Goal: Find specific page/section: Find specific page/section

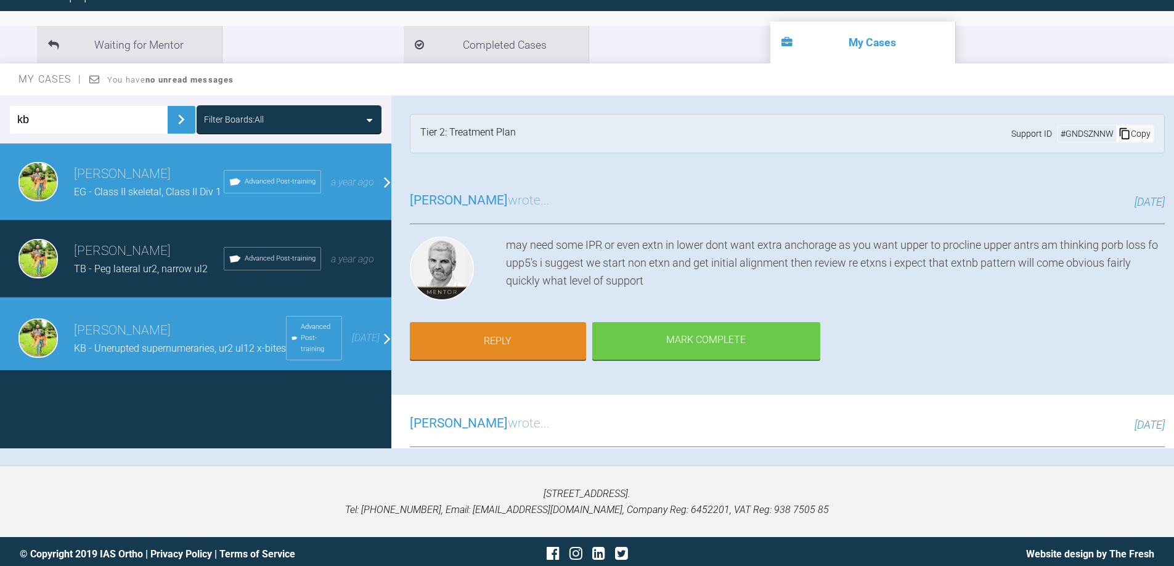
scroll to position [1171, 0]
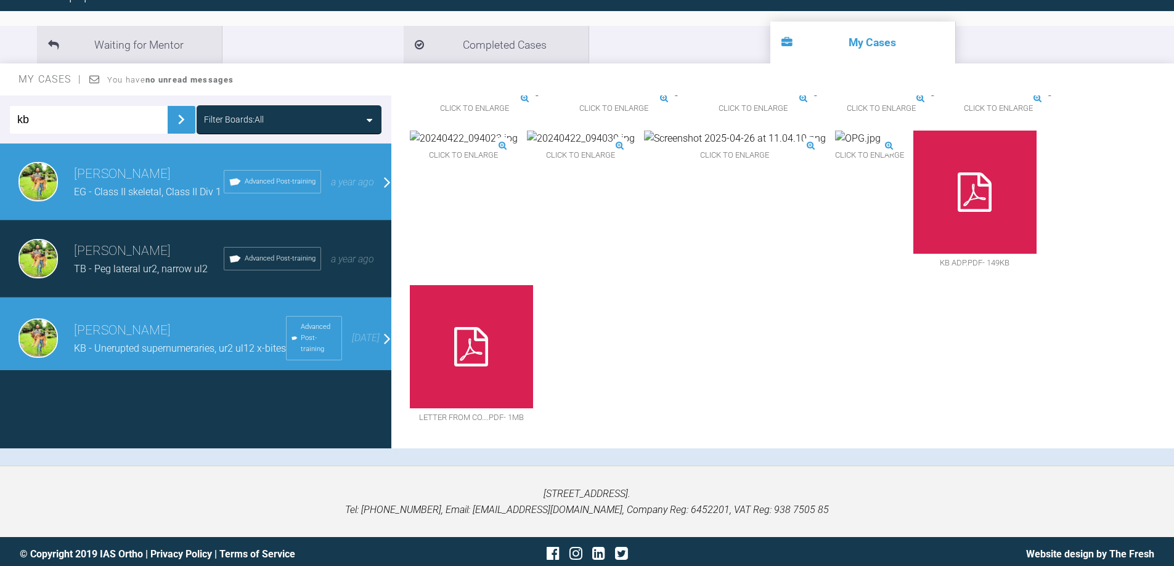
click at [0, 113] on html "My Cases Logout Browse all IAS Services Start New Case 908 Logout Support Forum…" at bounding box center [587, 224] width 1174 height 694
type input "rr"
click at [180, 120] on img at bounding box center [181, 120] width 20 height 20
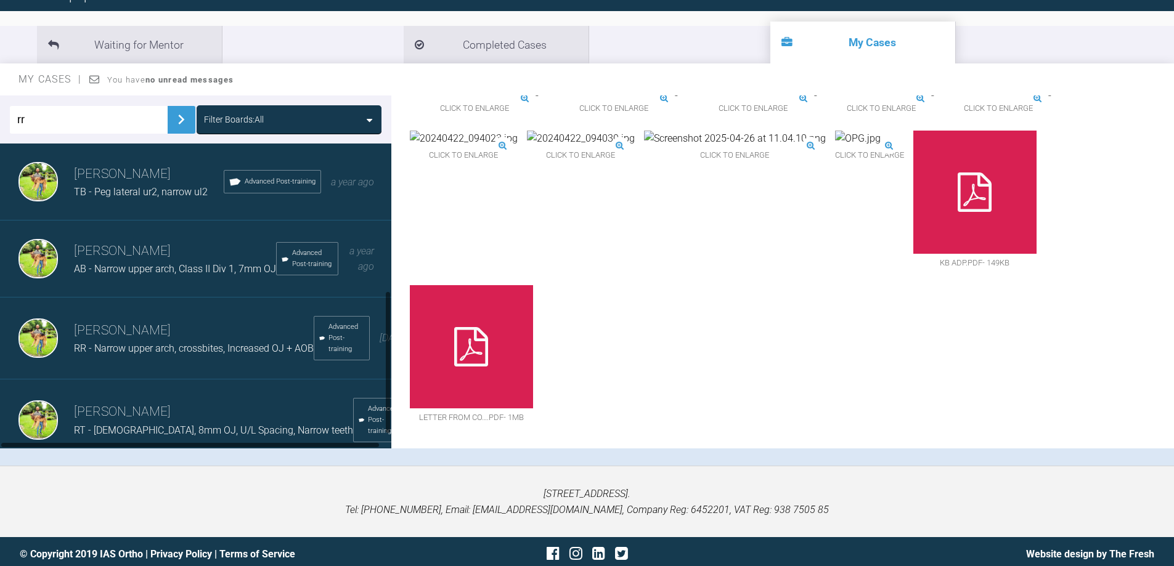
scroll to position [343, 0]
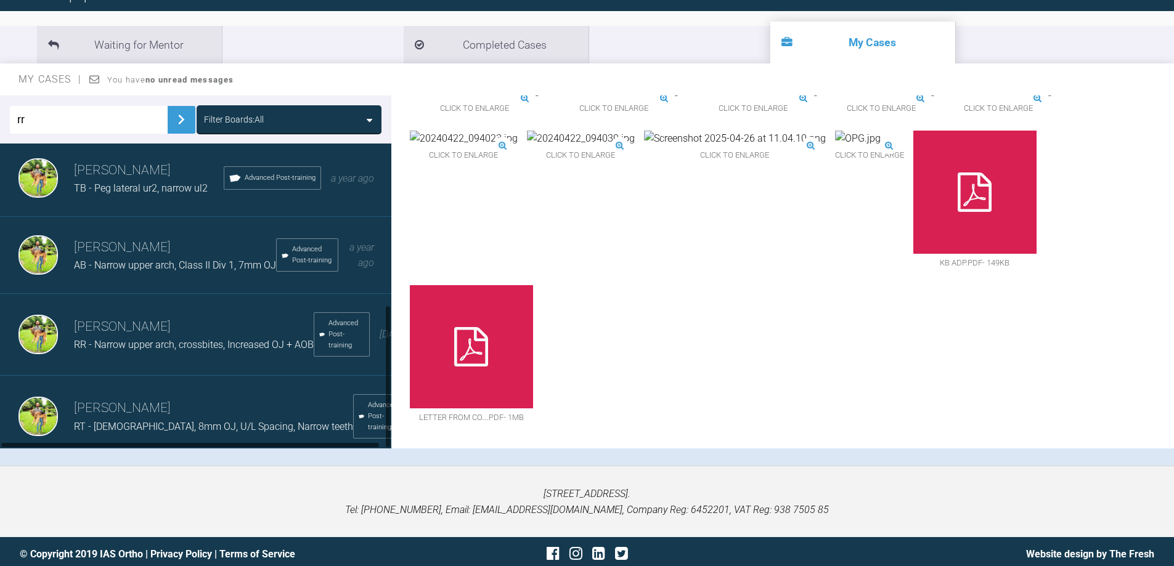
click at [144, 319] on h3 "[PERSON_NAME]" at bounding box center [194, 327] width 240 height 21
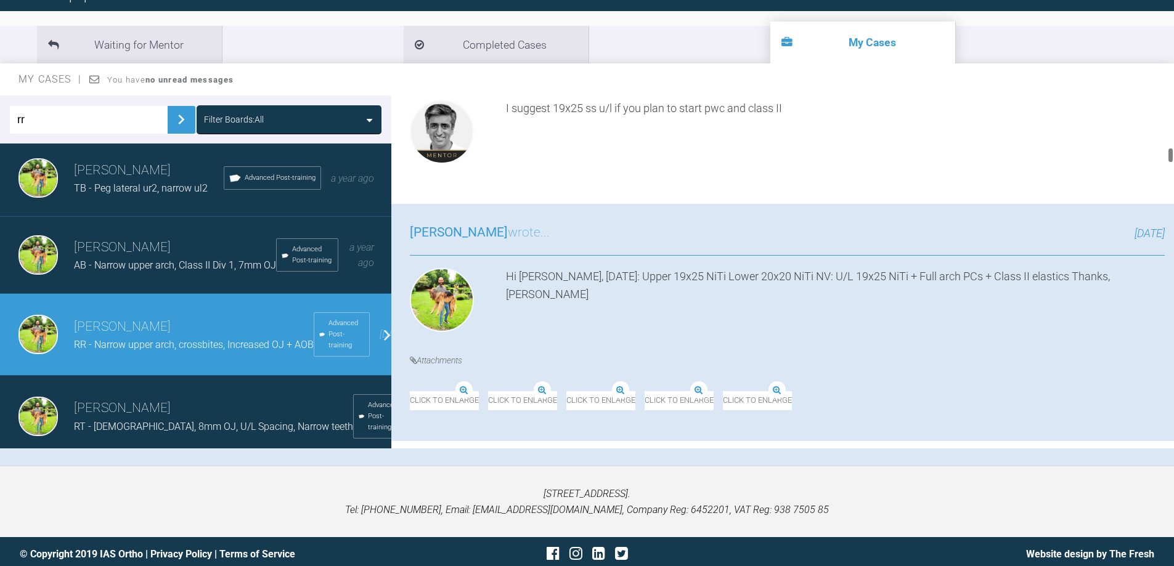
scroll to position [1109, 0]
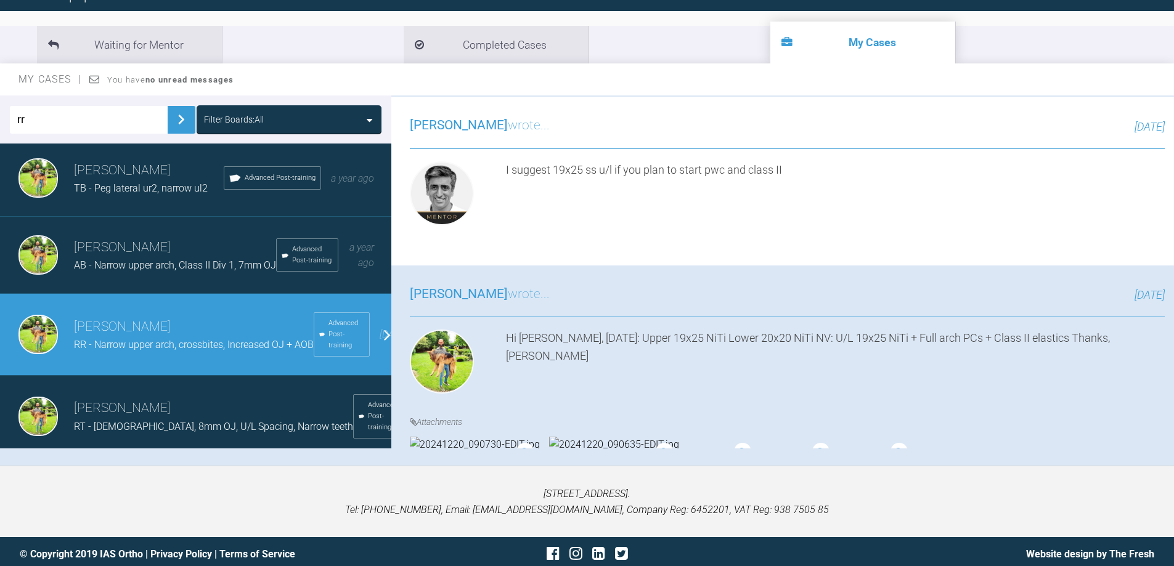
click at [983, 47] on img at bounding box center [971, 39] width 130 height 16
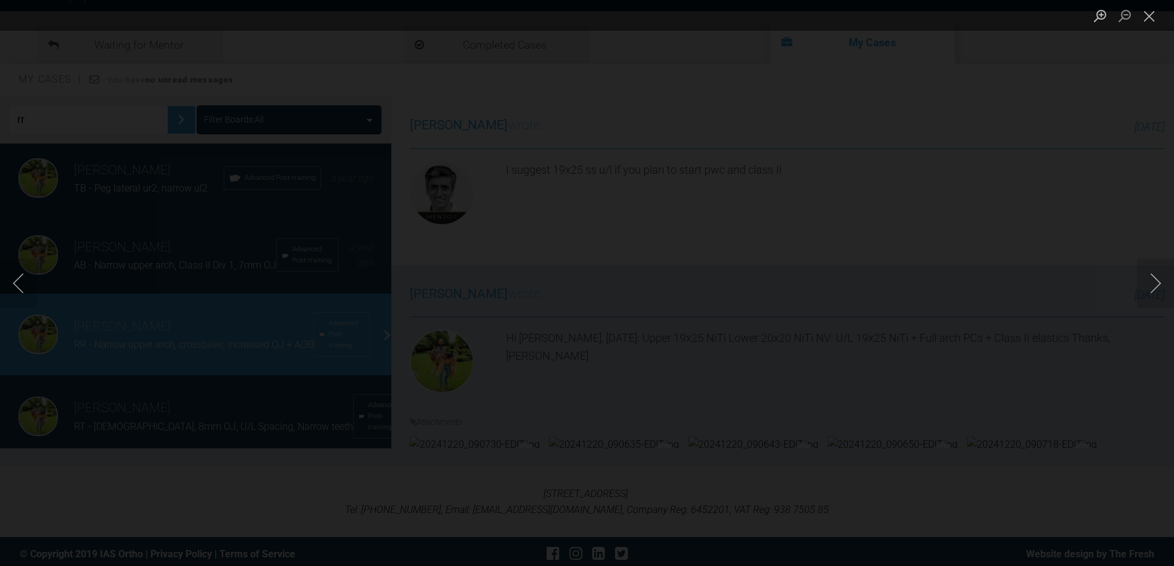
click at [964, 335] on div "Lightbox" at bounding box center [587, 283] width 1174 height 566
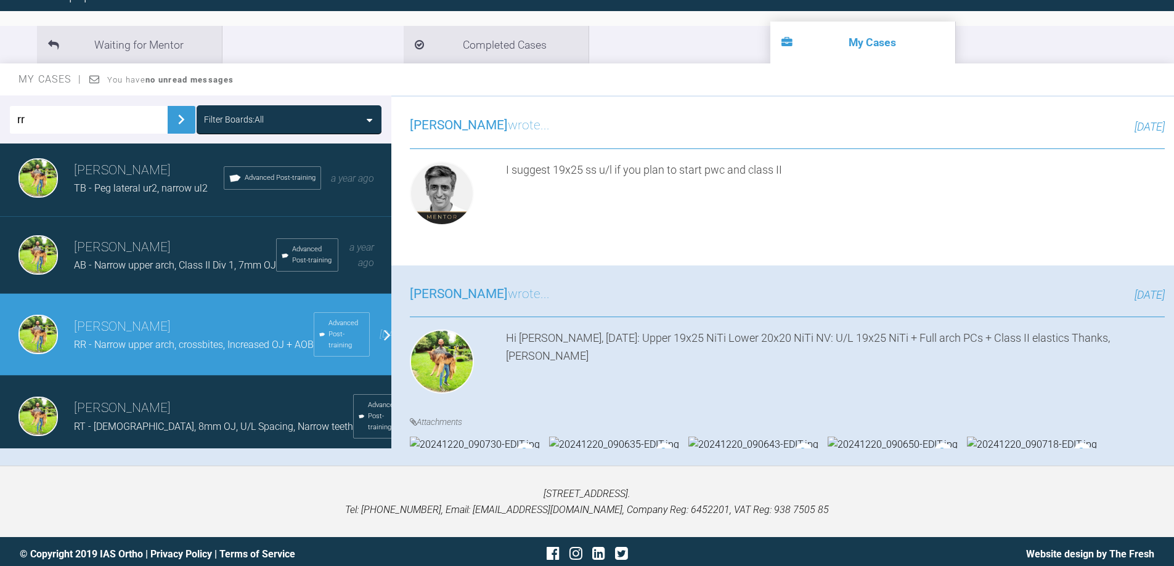
click at [1033, 47] on img at bounding box center [1032, 39] width 130 height 16
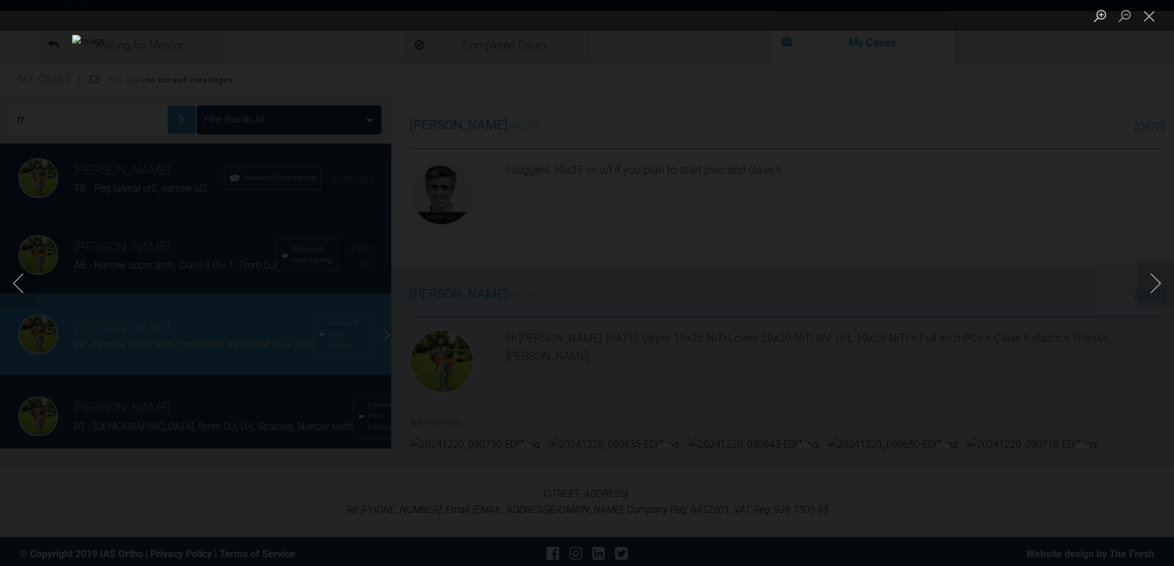
click at [941, 368] on div "Lightbox" at bounding box center [587, 283] width 1174 height 566
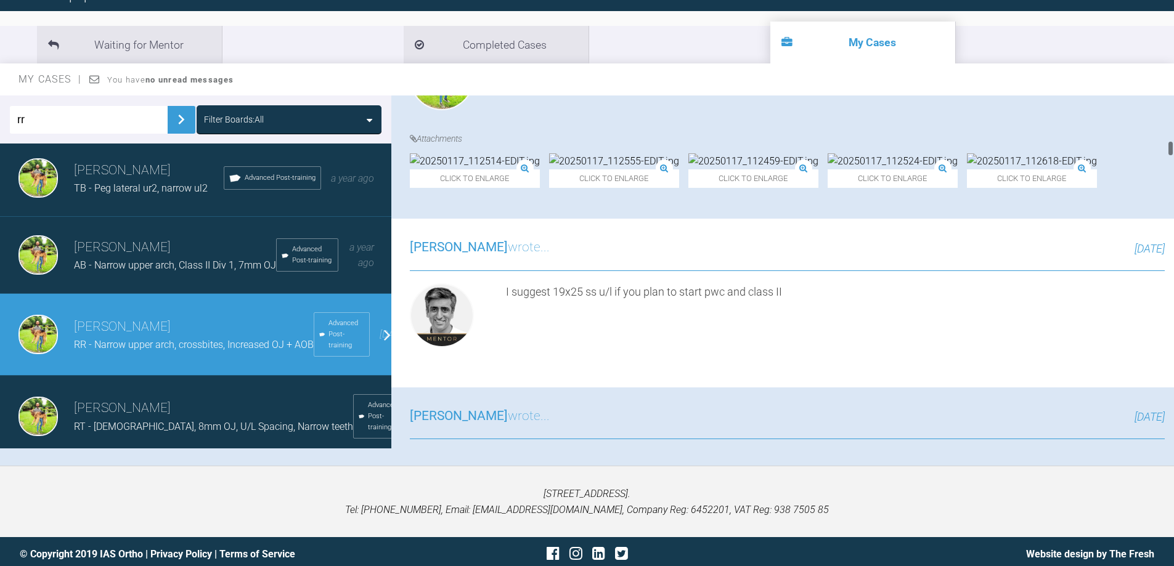
scroll to position [986, 0]
click at [625, 171] on img at bounding box center [614, 163] width 130 height 16
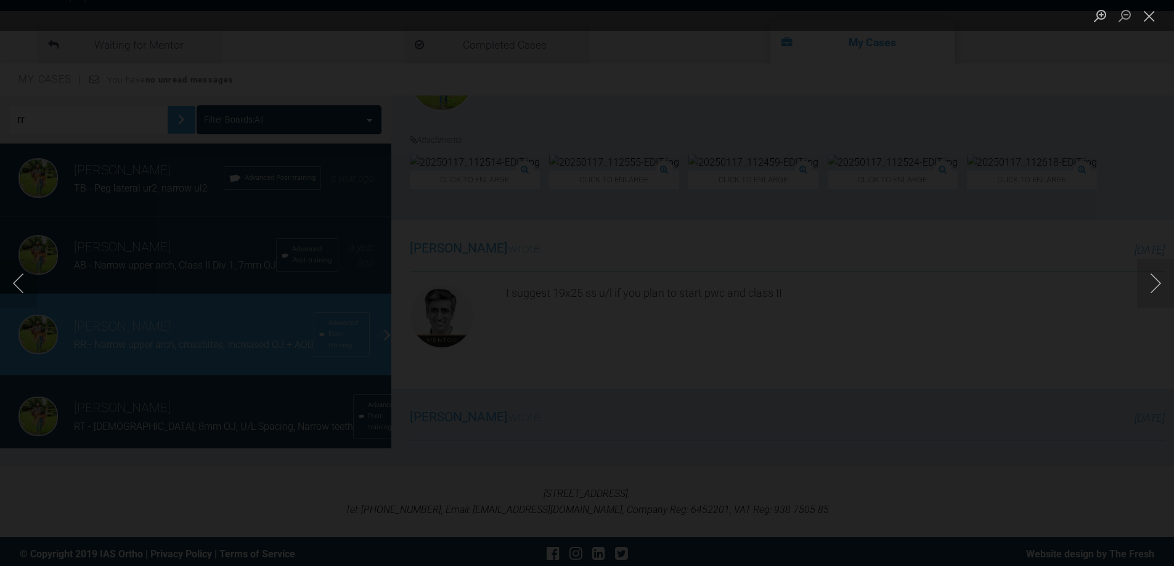
click at [625, 312] on div "Lightbox" at bounding box center [587, 283] width 1174 height 566
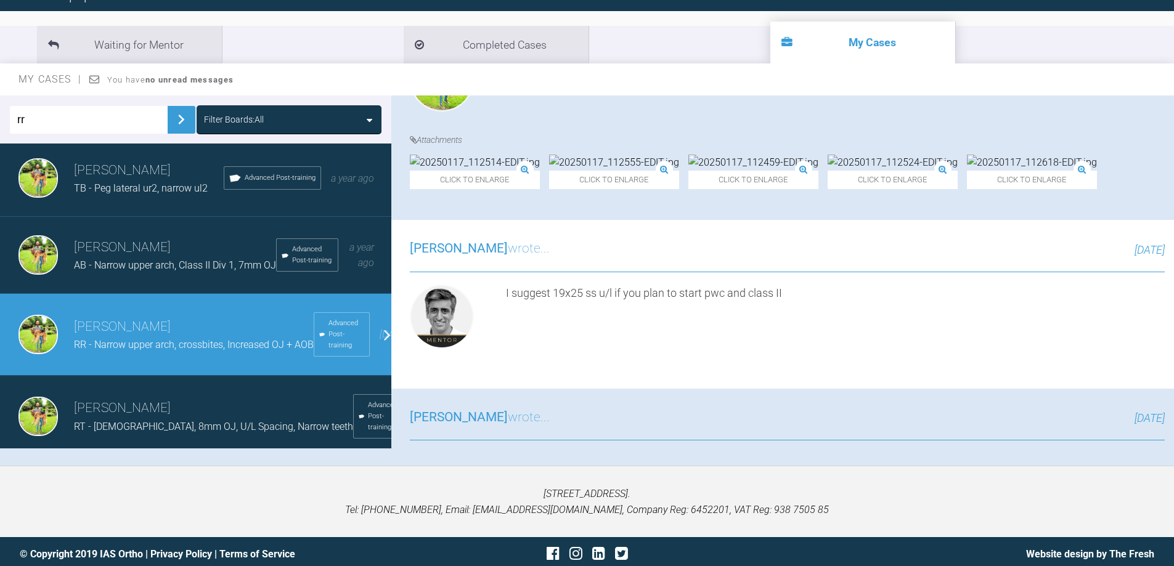
click at [625, 171] on img at bounding box center [614, 163] width 130 height 16
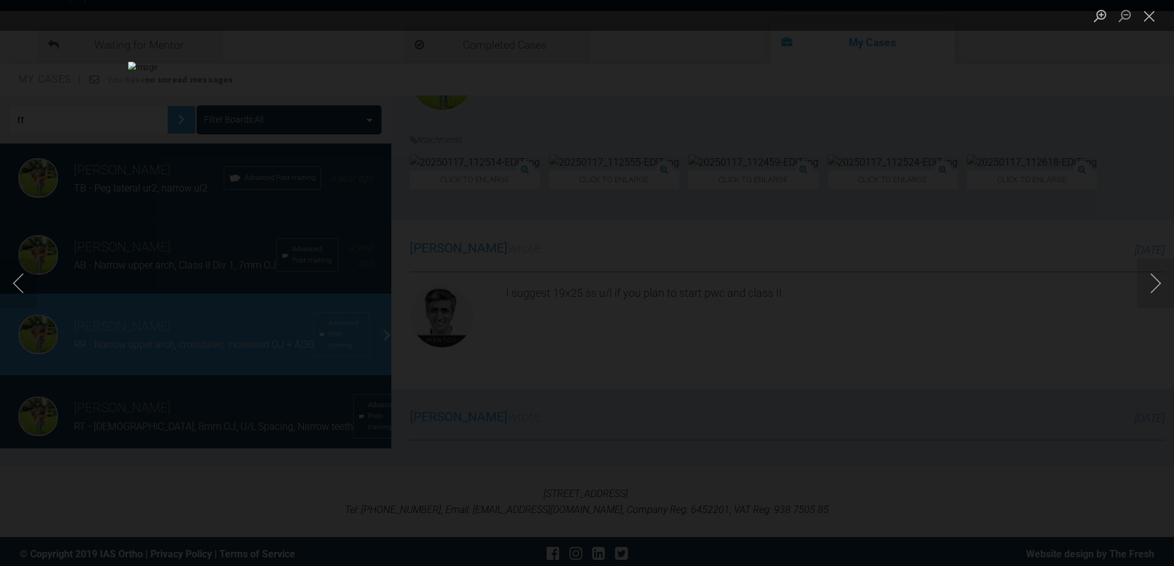
click at [950, 187] on div "Lightbox" at bounding box center [587, 283] width 1174 height 566
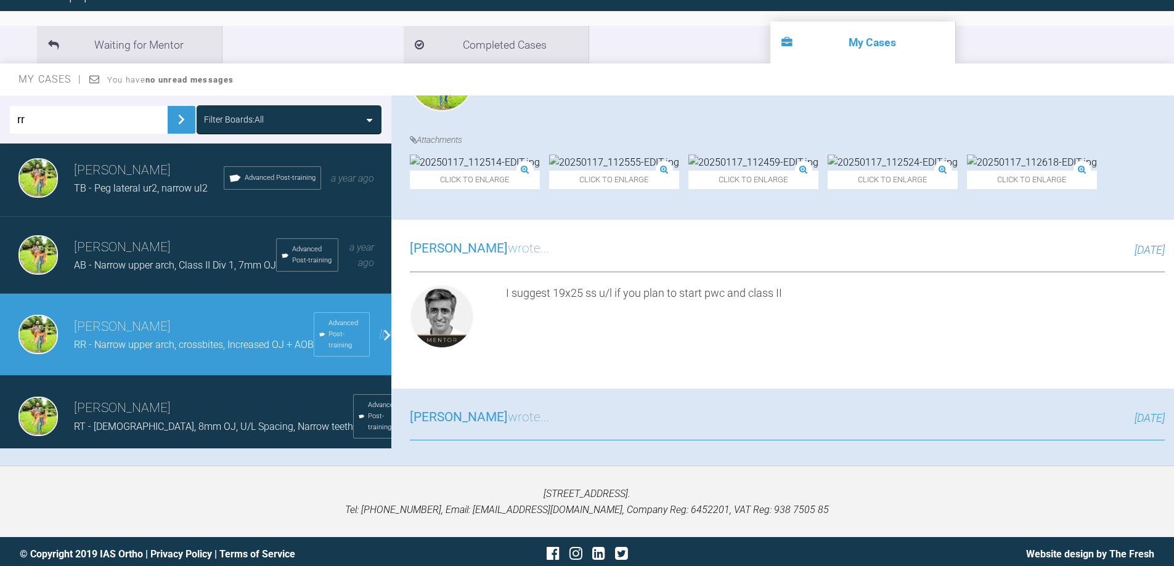
click at [483, 171] on img at bounding box center [475, 163] width 130 height 16
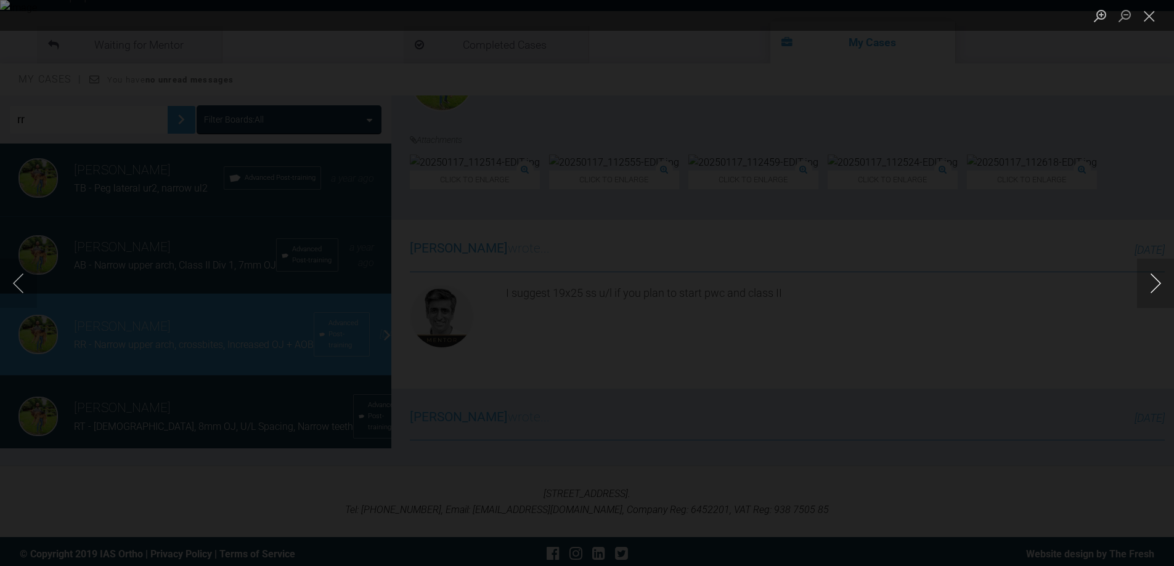
click at [1153, 285] on button "Next image" at bounding box center [1155, 283] width 37 height 49
click at [1155, 284] on button "Next image" at bounding box center [1155, 283] width 37 height 49
click at [1102, 243] on div "Lightbox" at bounding box center [587, 283] width 1174 height 566
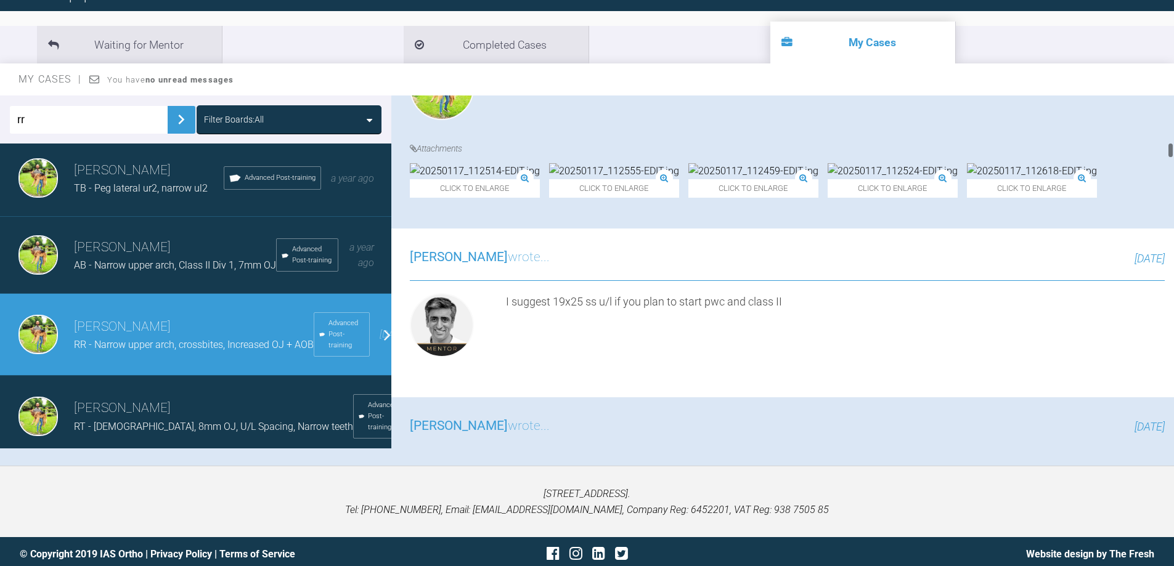
scroll to position [951, 0]
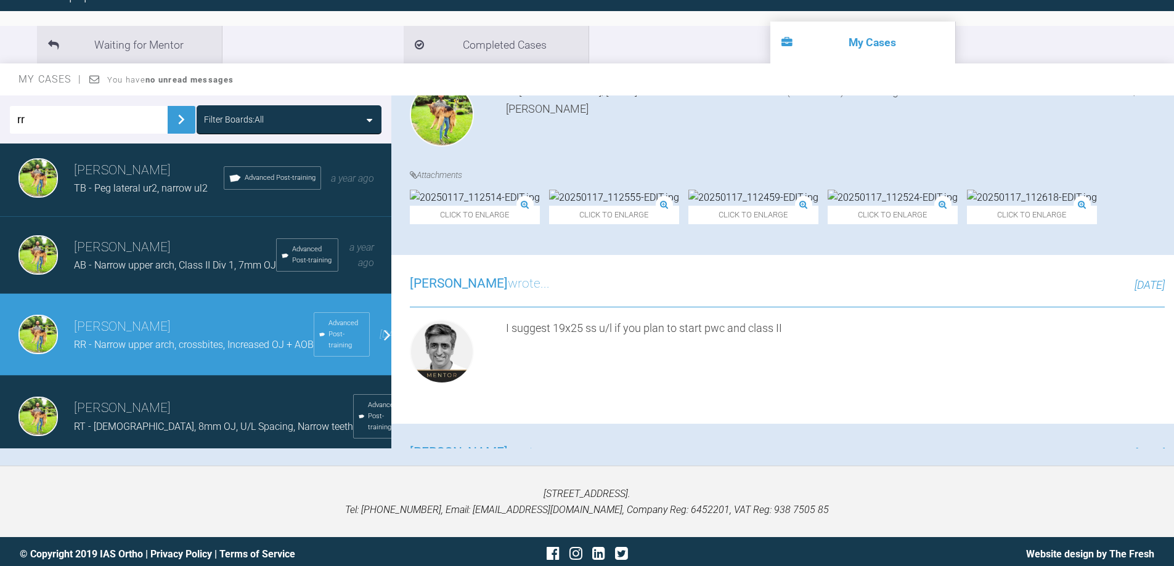
drag, startPoint x: 1170, startPoint y: 166, endPoint x: 1182, endPoint y: 148, distance: 22.2
click at [1173, 148] on html "My Cases Logout Browse all IAS Services Start New Case 908 Logout Support Forum…" at bounding box center [587, 224] width 1174 height 694
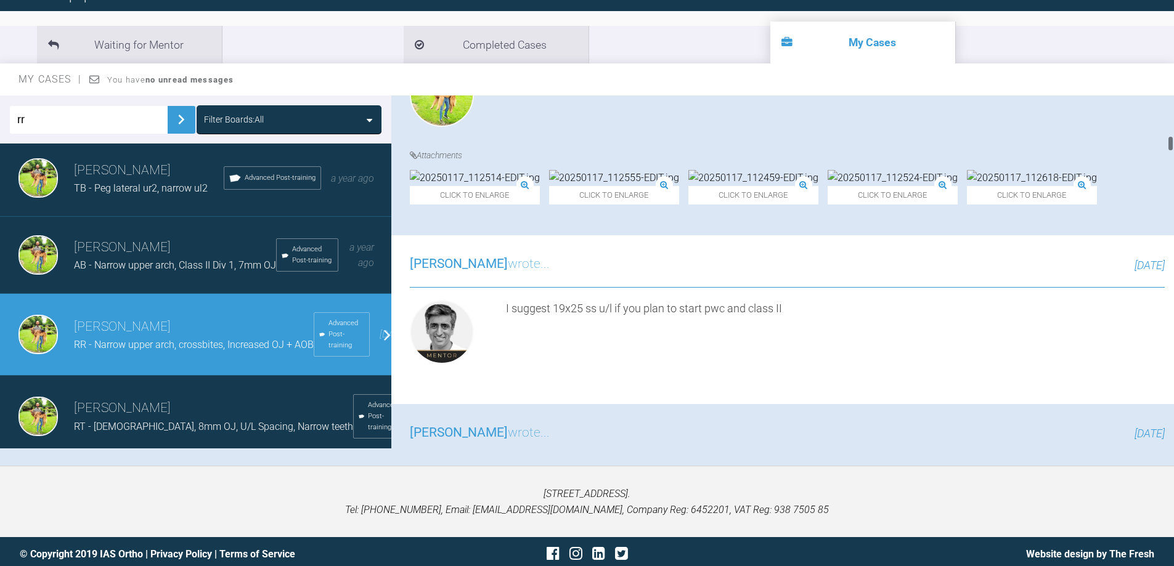
scroll to position [986, 0]
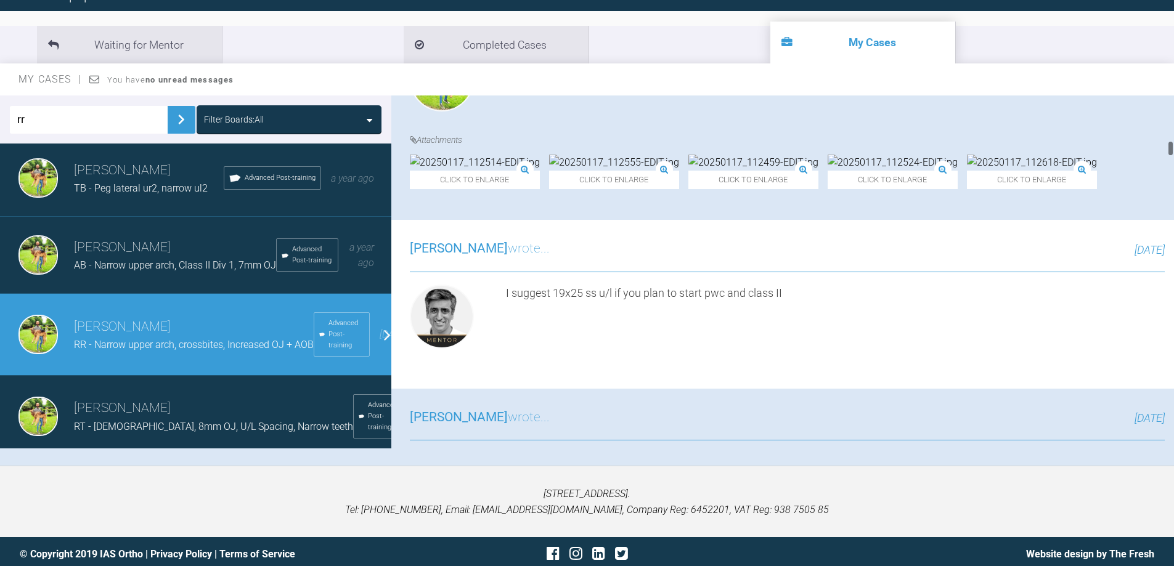
click at [754, 171] on img at bounding box center [753, 163] width 130 height 16
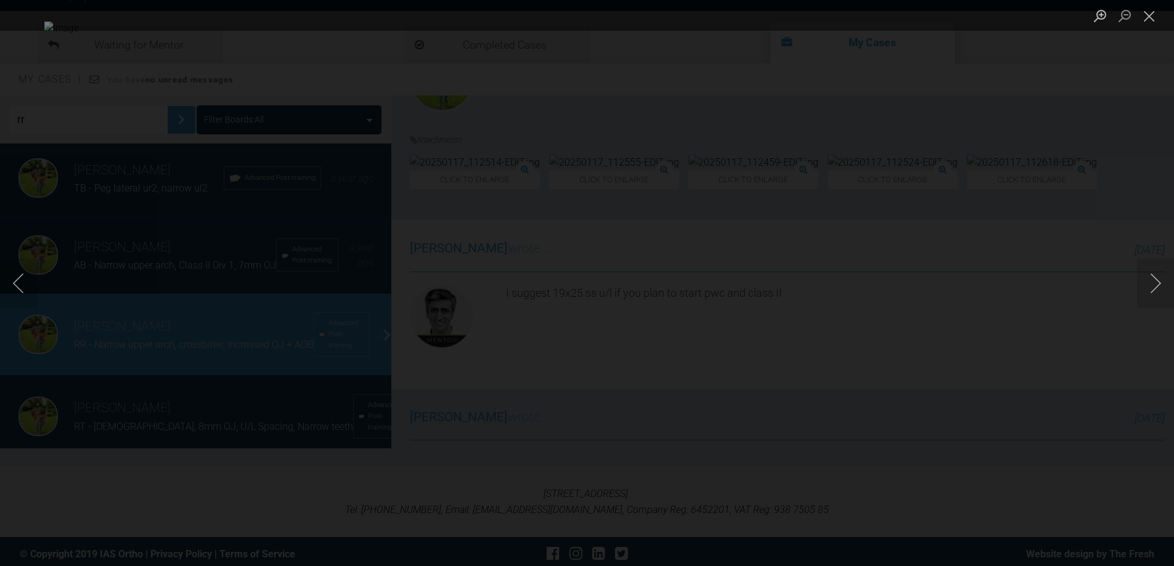
click at [1062, 336] on div "Lightbox" at bounding box center [587, 283] width 1174 height 566
